Goal: Unclear

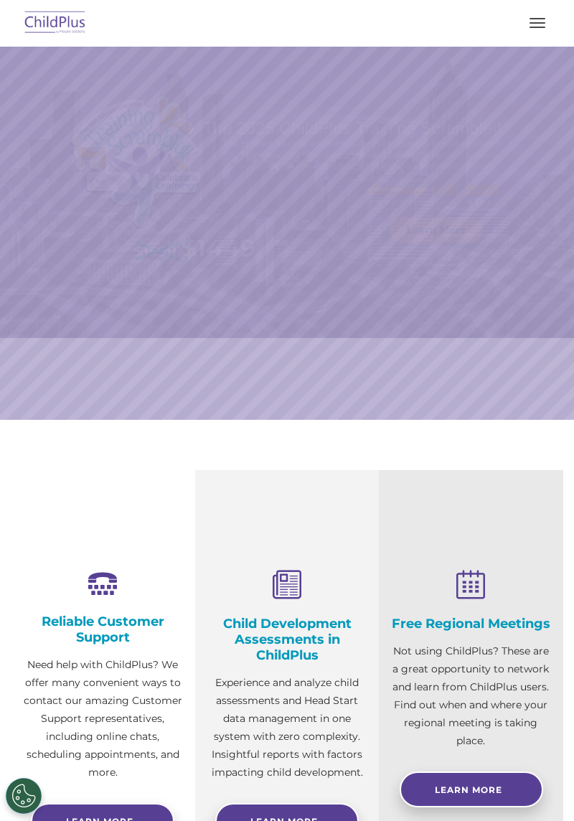
select select "MEDIUM"
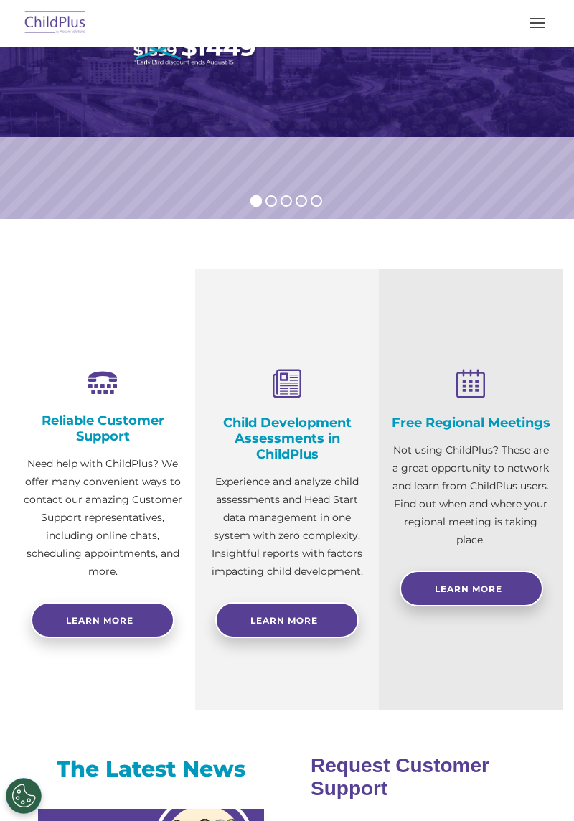
scroll to position [198, 0]
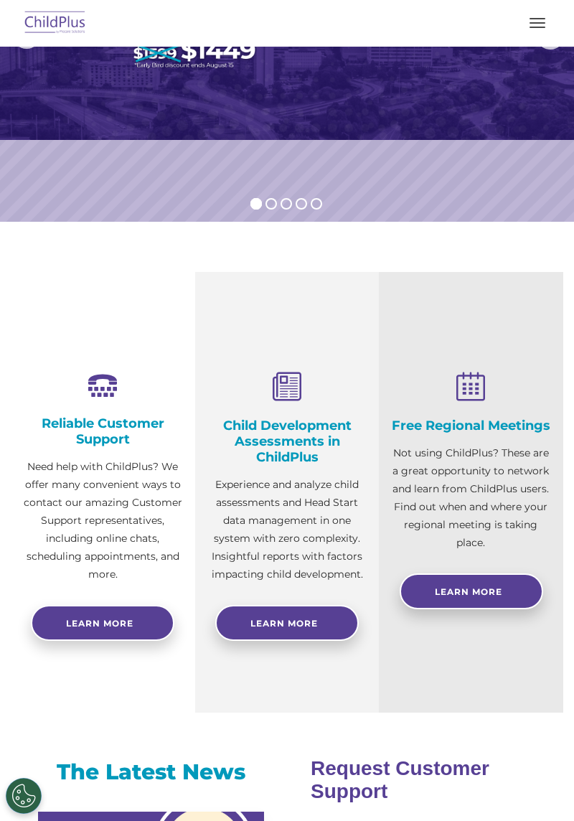
click at [534, 28] on button "button" at bounding box center [537, 22] width 30 height 23
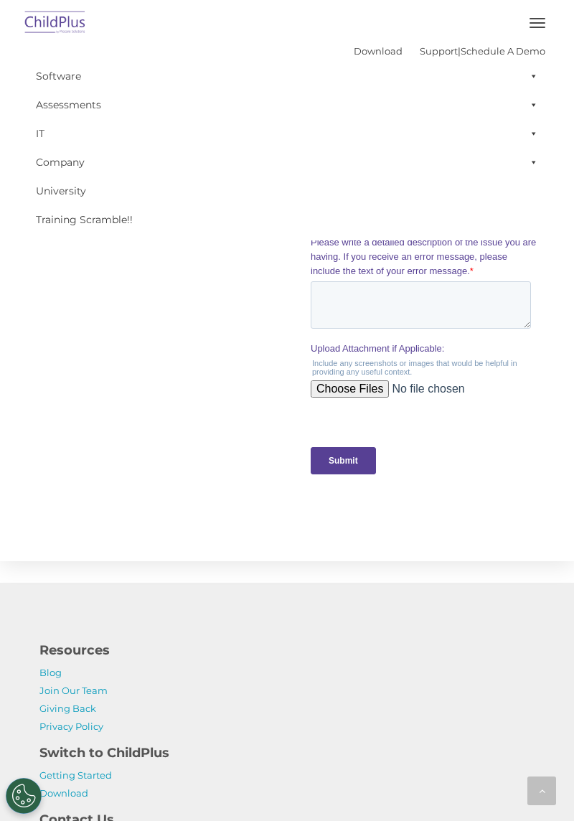
scroll to position [1306, 0]
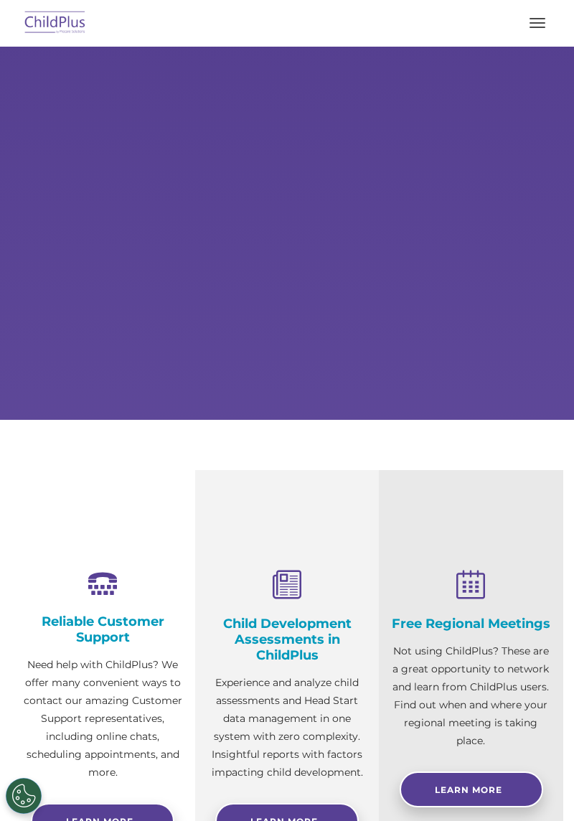
select select "MEDIUM"
